Goal: Information Seeking & Learning: Learn about a topic

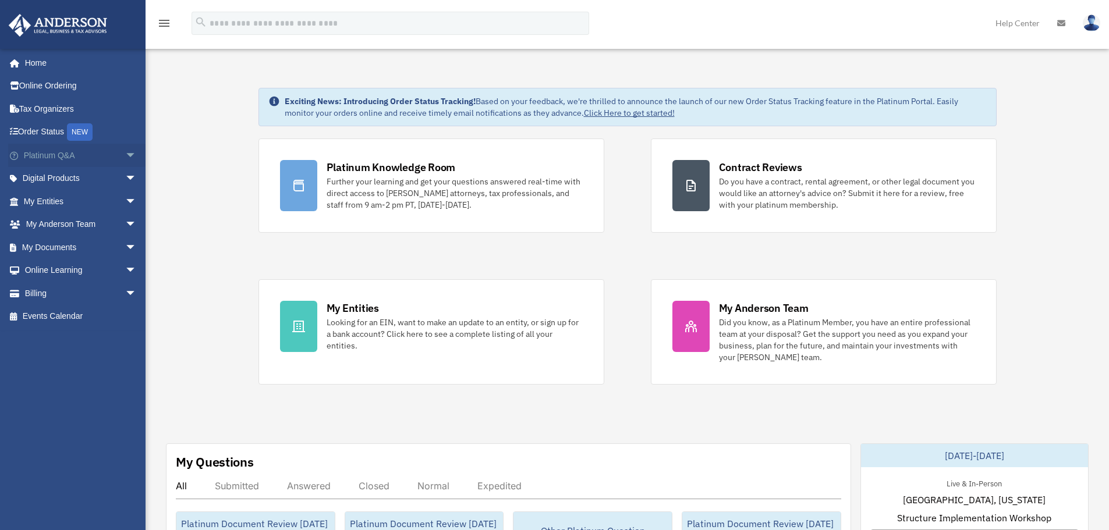
click at [125, 155] on span "arrow_drop_down" at bounding box center [136, 156] width 23 height 24
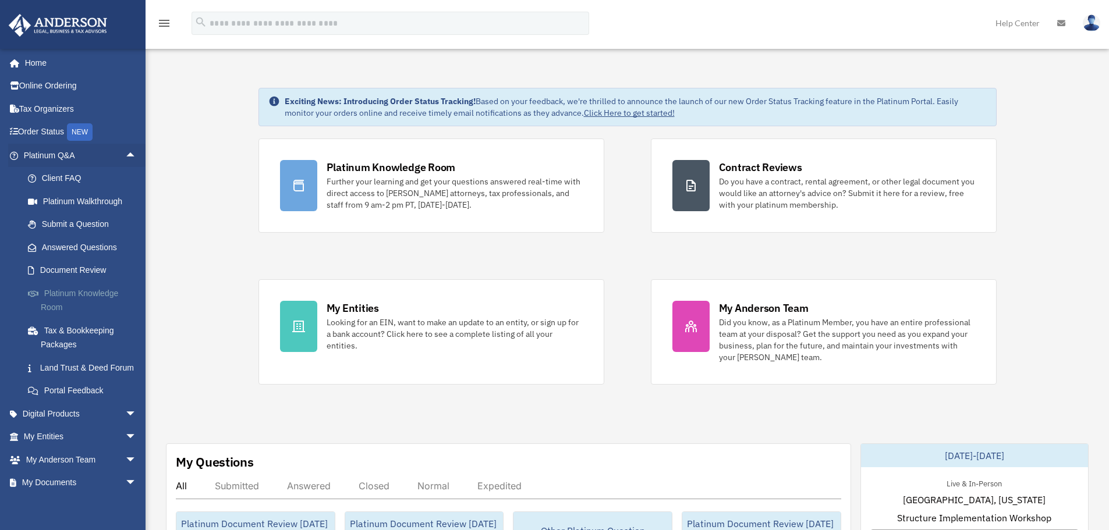
click at [94, 293] on link "Platinum Knowledge Room" at bounding box center [85, 300] width 138 height 37
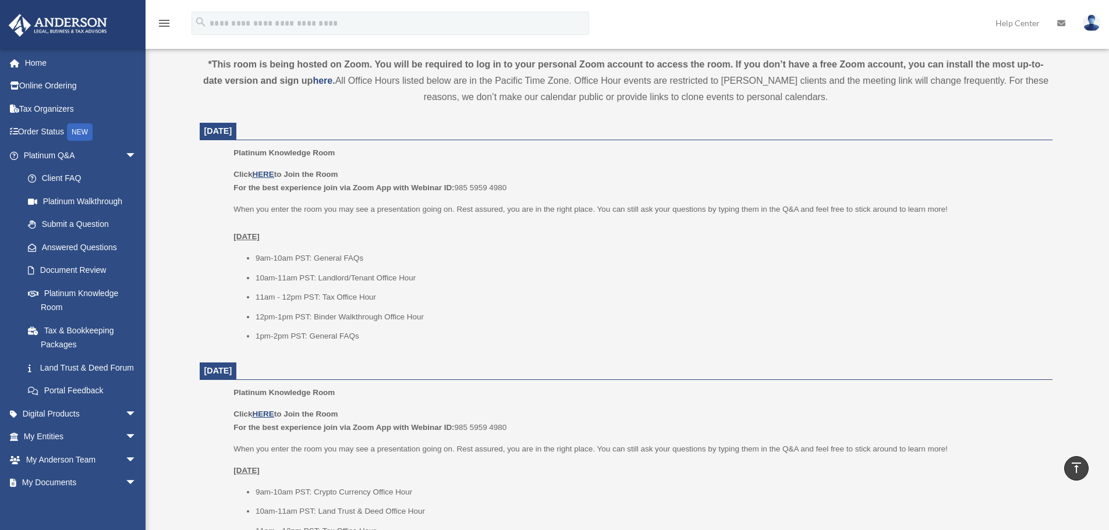
scroll to position [407, 0]
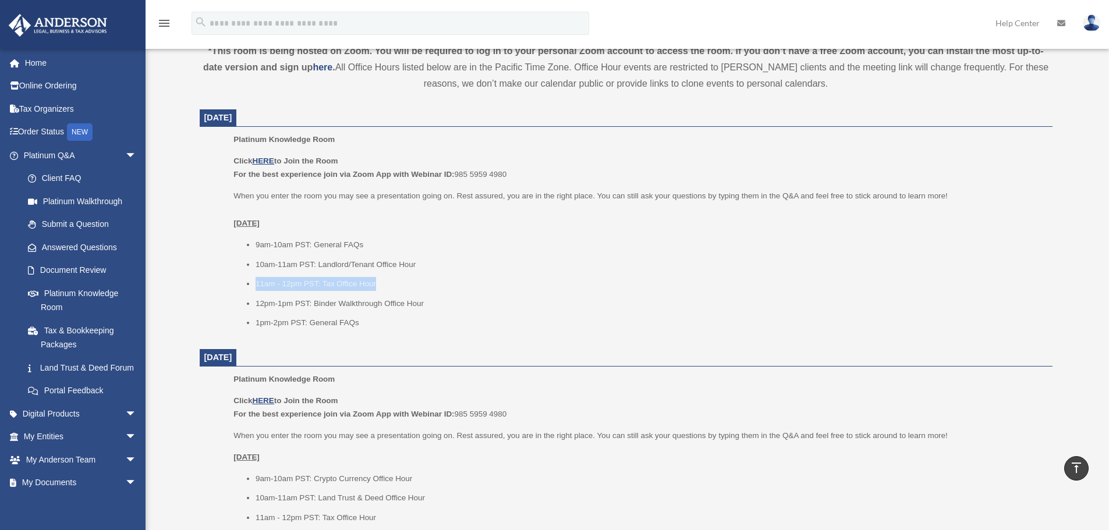
drag, startPoint x: 328, startPoint y: 284, endPoint x: 254, endPoint y: 283, distance: 73.9
click at [254, 283] on ul "9am-10am PST: General FAQs 10am-11am PST: Landlord/Tenant Office Hour 11am - 12…" at bounding box center [638, 284] width 810 height 92
click at [389, 277] on li "11am - 12pm PST: Tax Office Hour" at bounding box center [650, 284] width 789 height 14
drag, startPoint x: 384, startPoint y: 282, endPoint x: 256, endPoint y: 283, distance: 127.5
click at [256, 283] on li "11am - 12pm PST: Tax Office Hour" at bounding box center [650, 284] width 789 height 14
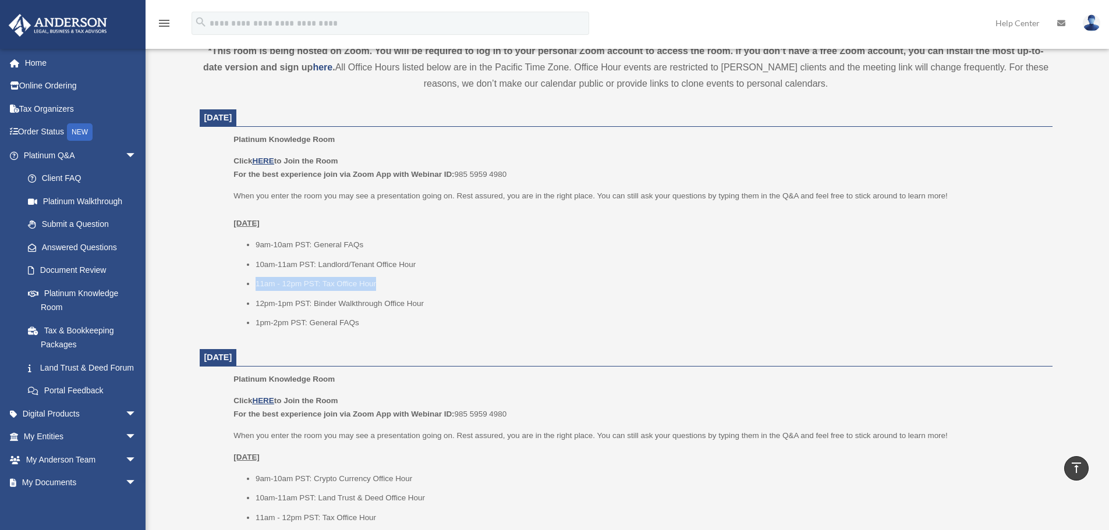
click at [395, 284] on li "11am - 12pm PST: Tax Office Hour" at bounding box center [650, 284] width 789 height 14
drag, startPoint x: 378, startPoint y: 283, endPoint x: 283, endPoint y: 276, distance: 95.7
click at [256, 282] on li "11am - 12pm PST: Tax Office Hour" at bounding box center [650, 284] width 789 height 14
click at [386, 282] on li "11am - 12pm PST: Tax Office Hour" at bounding box center [650, 284] width 789 height 14
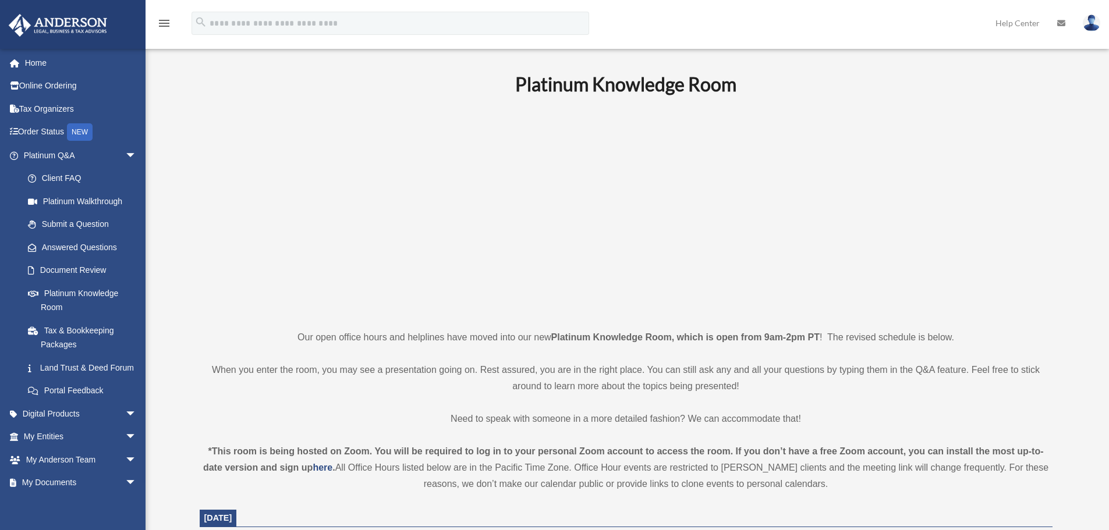
scroll to position [0, 0]
